Goal: Check status: Check status

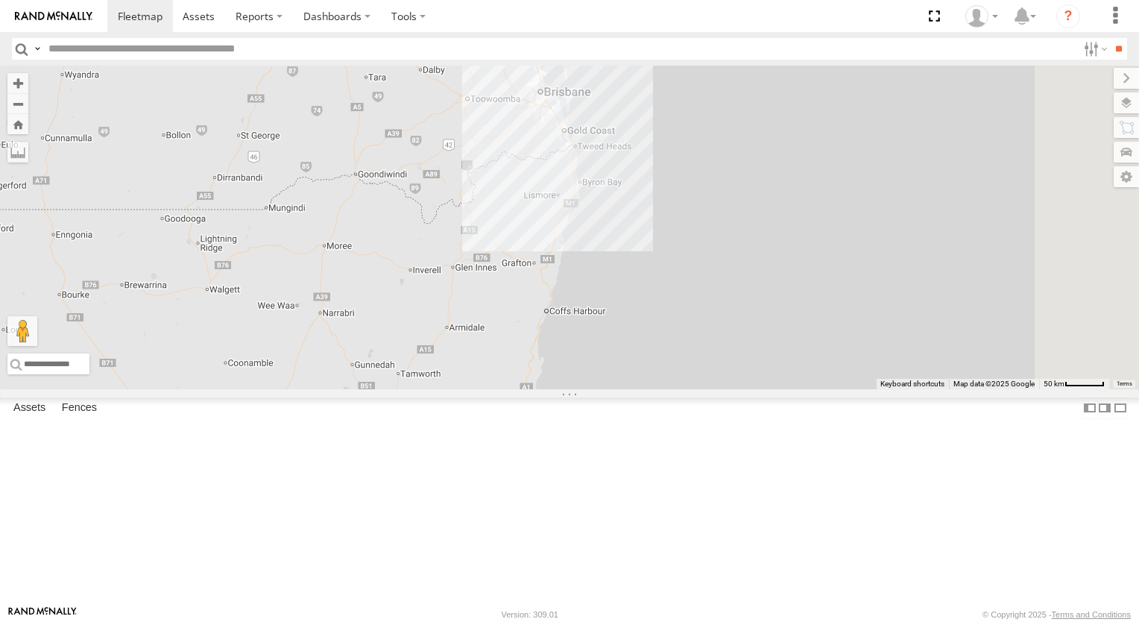
drag, startPoint x: 879, startPoint y: 332, endPoint x: 794, endPoint y: 553, distance: 236.8
click at [784, 389] on div "Red Van - 286 HK8 Outlander - 005GJ8" at bounding box center [569, 227] width 1139 height 323
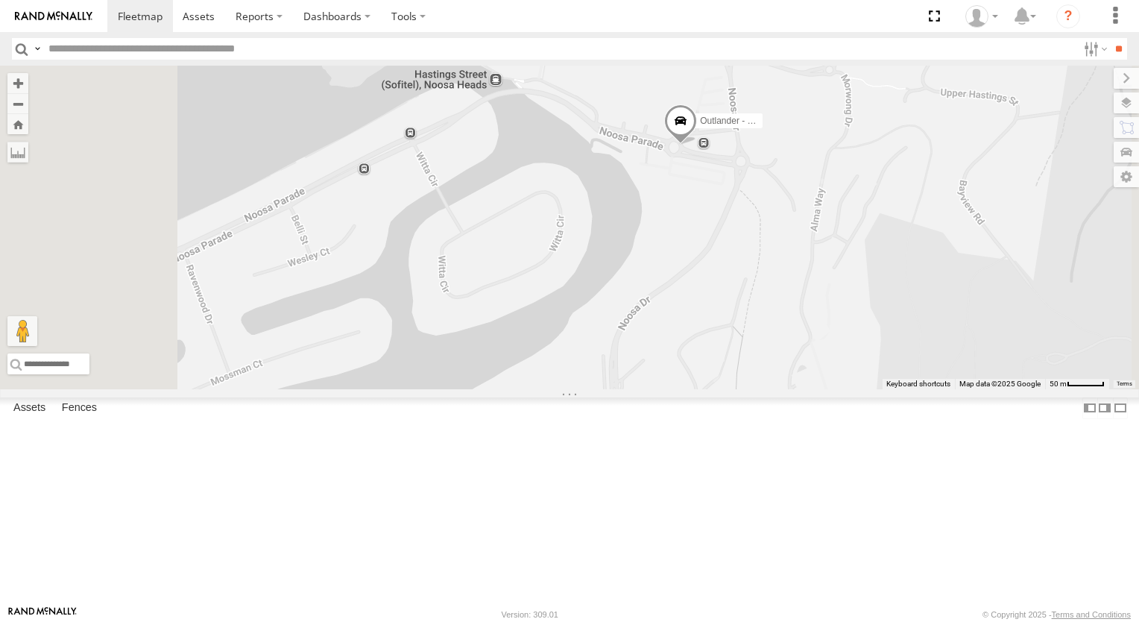
drag, startPoint x: 686, startPoint y: 167, endPoint x: 787, endPoint y: 271, distance: 145.5
click at [786, 271] on div "Red Van - 286 HK8 Outlander - 005GJ8" at bounding box center [569, 227] width 1139 height 323
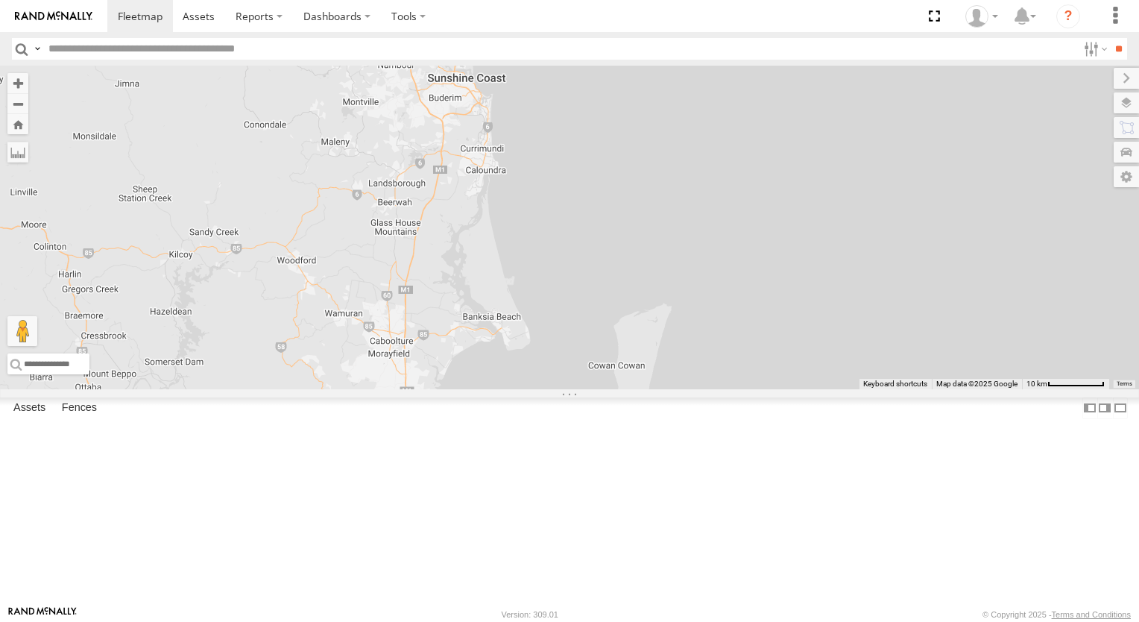
drag, startPoint x: 623, startPoint y: 542, endPoint x: 645, endPoint y: 301, distance: 241.8
click at [645, 302] on div "Red Van - 286 HK8 Outlander - 005GJ8" at bounding box center [569, 227] width 1139 height 323
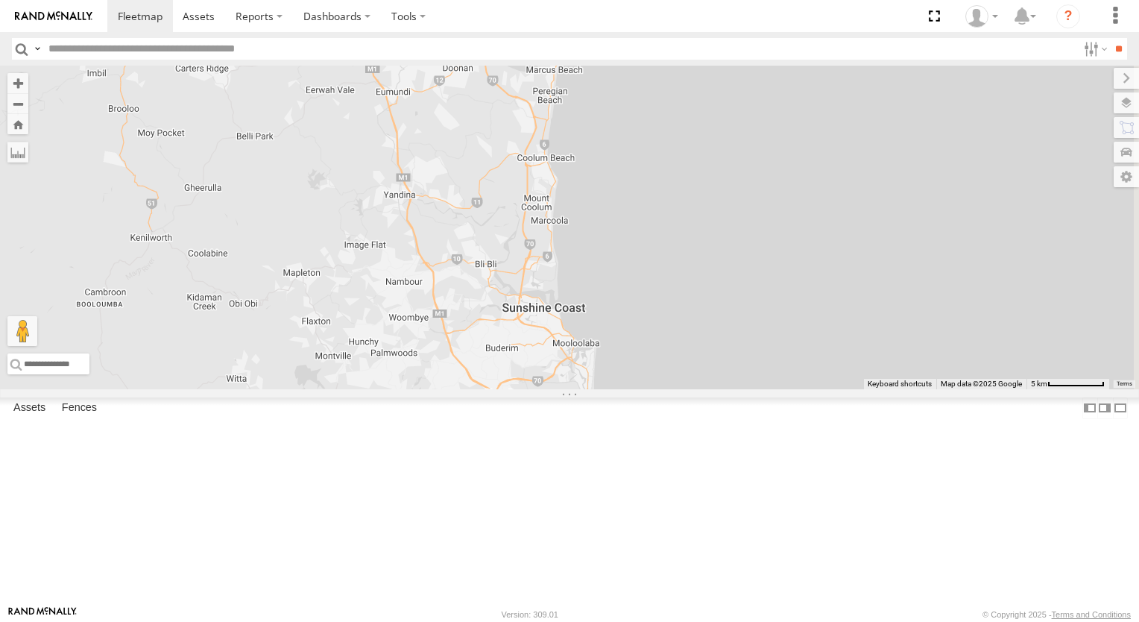
drag, startPoint x: 802, startPoint y: 522, endPoint x: 759, endPoint y: 287, distance: 238.6
click at [759, 287] on div "Red Van - 286 HK8 Outlander - 005GJ8" at bounding box center [569, 227] width 1139 height 323
